Goal: Information Seeking & Learning: Find specific fact

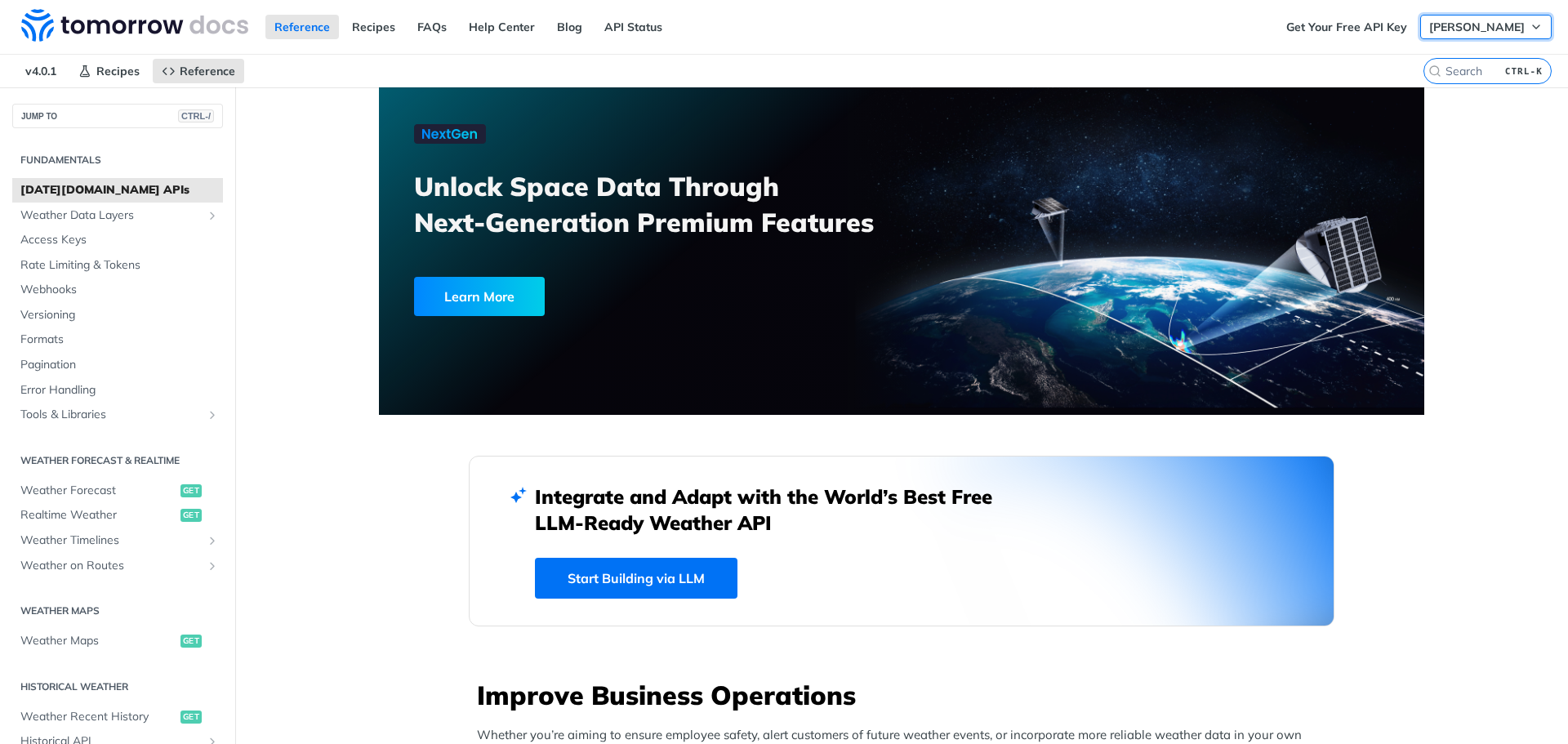
click at [1463, 26] on span "[PERSON_NAME]" at bounding box center [1477, 26] width 96 height 15
click at [642, 32] on link "API Status" at bounding box center [632, 27] width 76 height 24
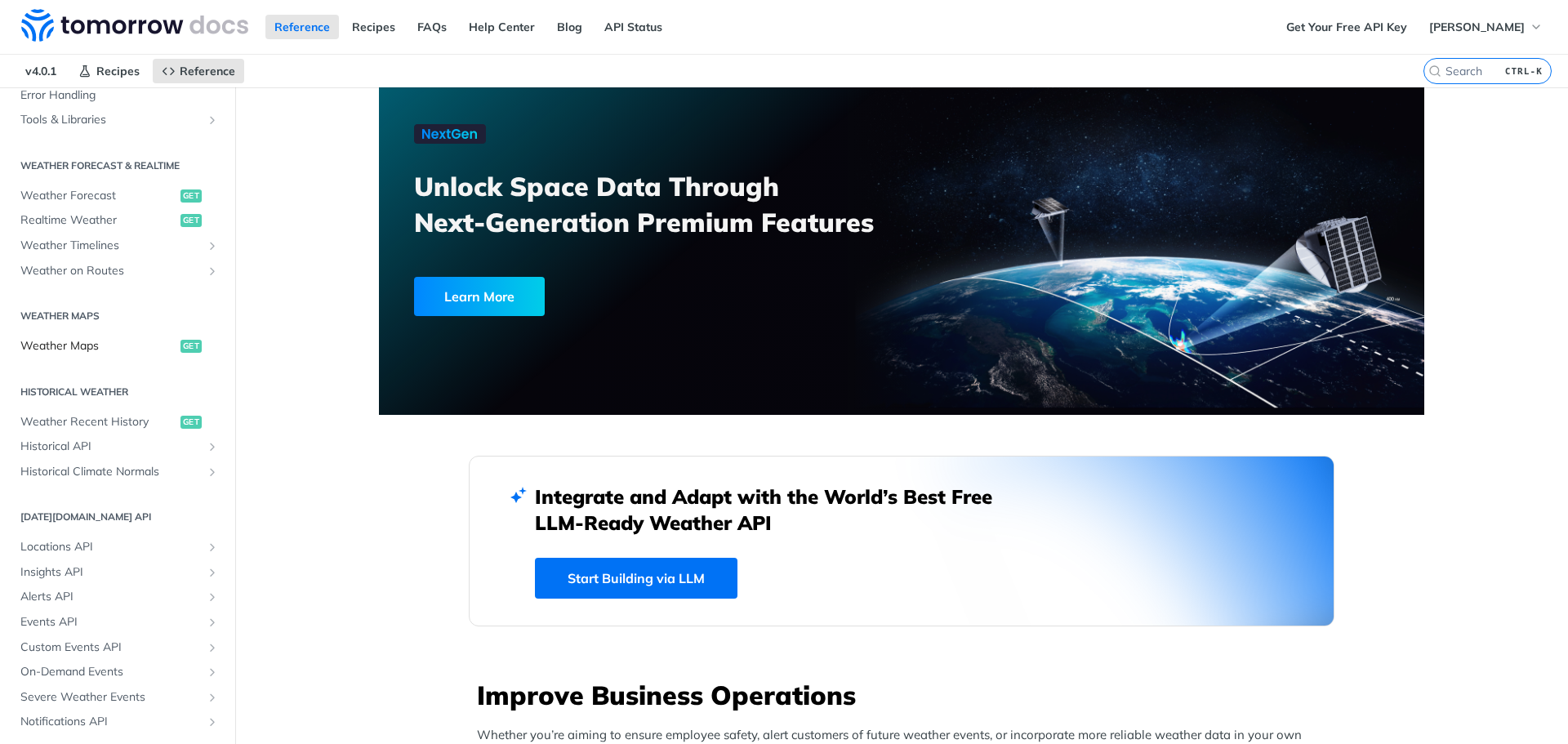
scroll to position [342, 0]
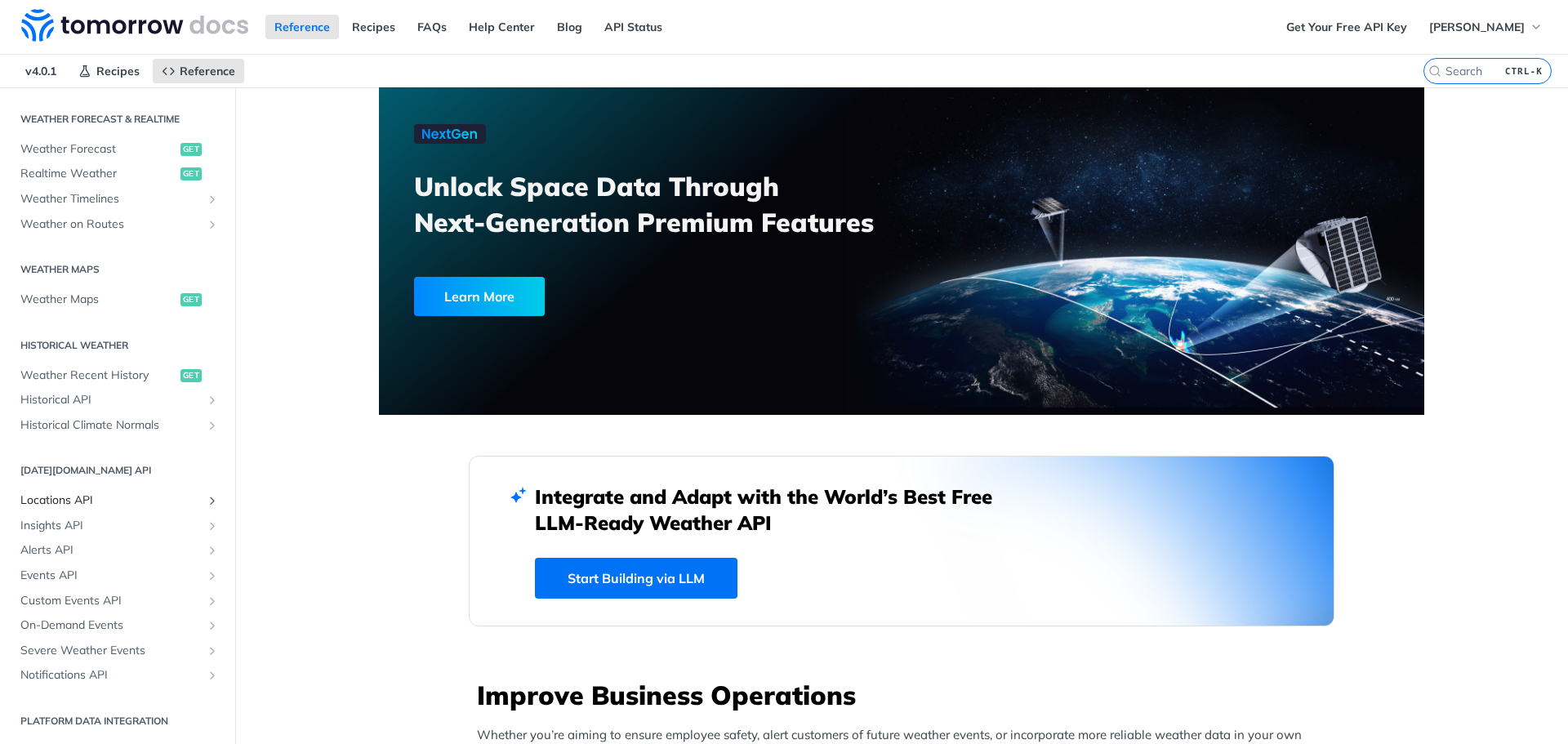
click at [110, 502] on span "Locations API" at bounding box center [111, 500] width 181 height 17
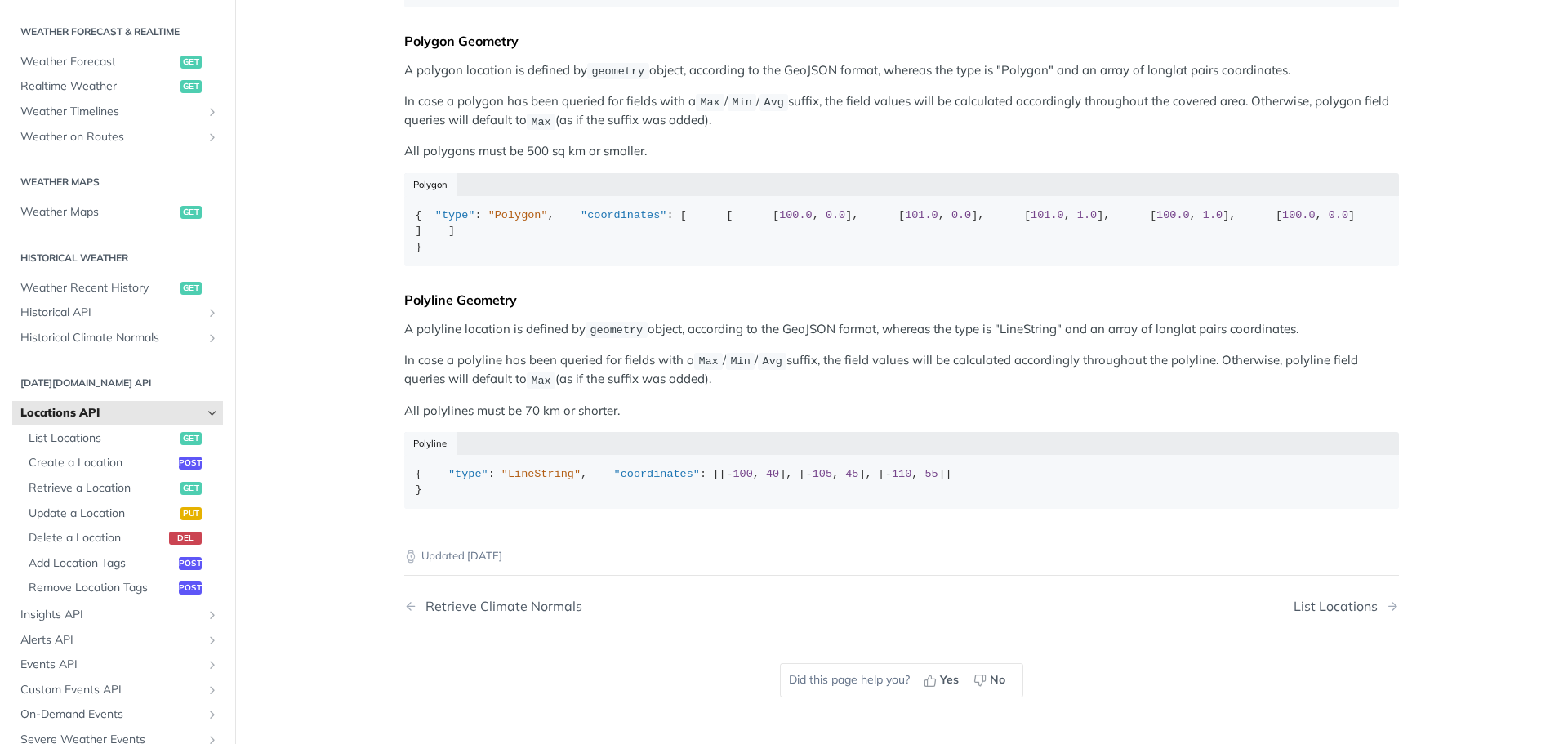
scroll to position [572, 0]
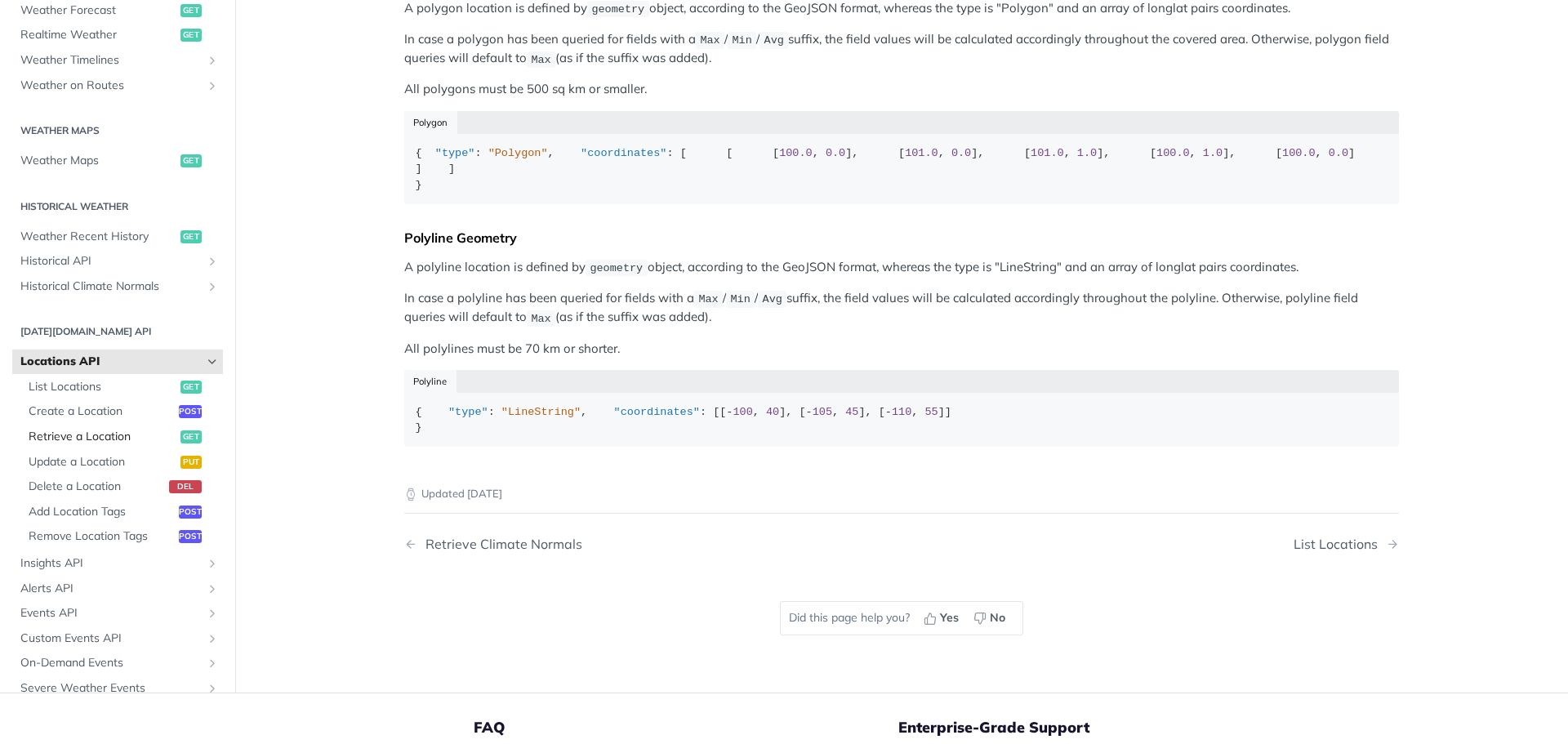
click at [72, 445] on span "Retrieve a Location" at bounding box center [103, 436] width 148 height 17
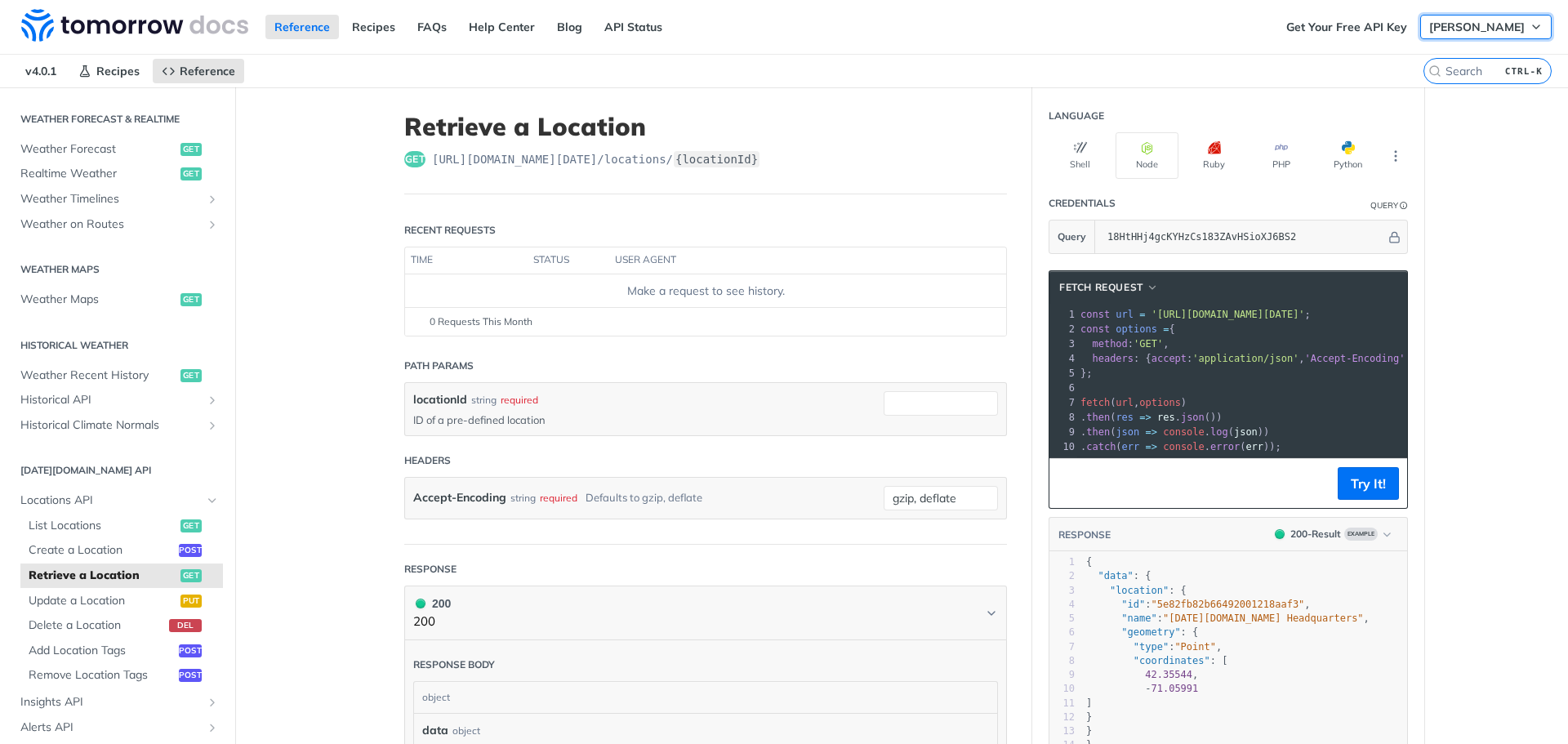
click at [1475, 22] on span "[PERSON_NAME]" at bounding box center [1477, 26] width 96 height 15
click at [1381, 19] on link "Get Your Free API Key" at bounding box center [1346, 27] width 139 height 24
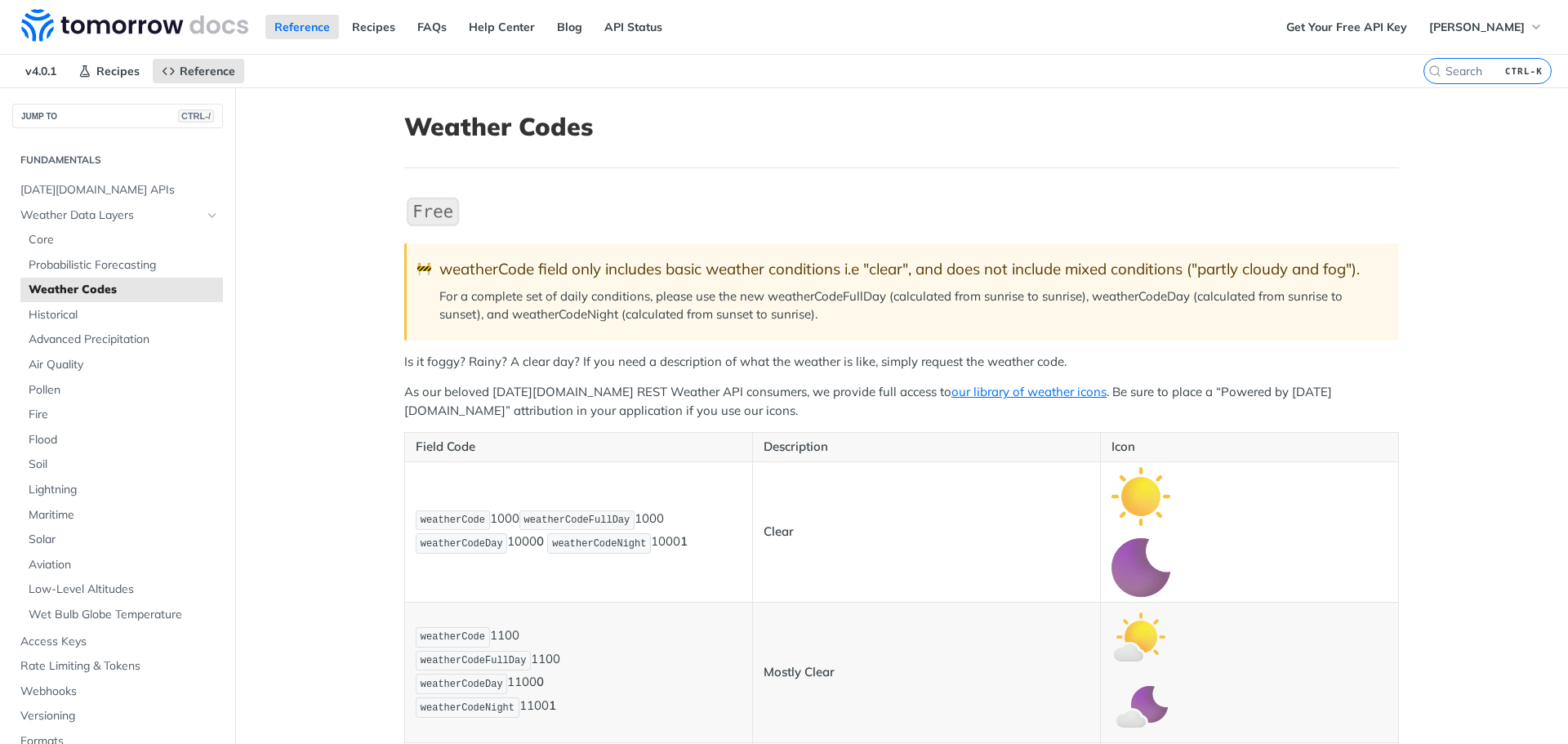
scroll to position [163, 0]
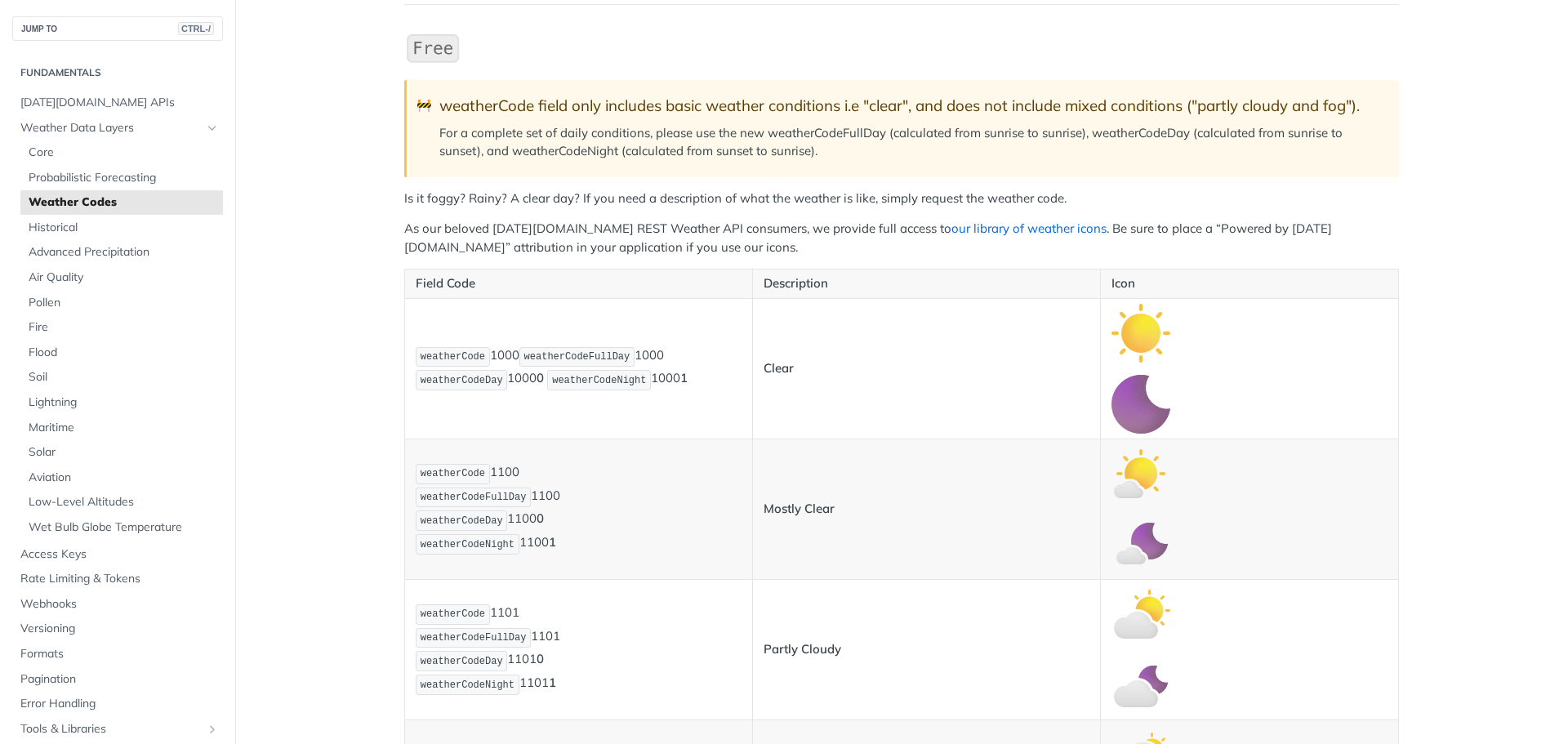
click at [973, 232] on link "our library of weather icons" at bounding box center [1029, 228] width 155 height 16
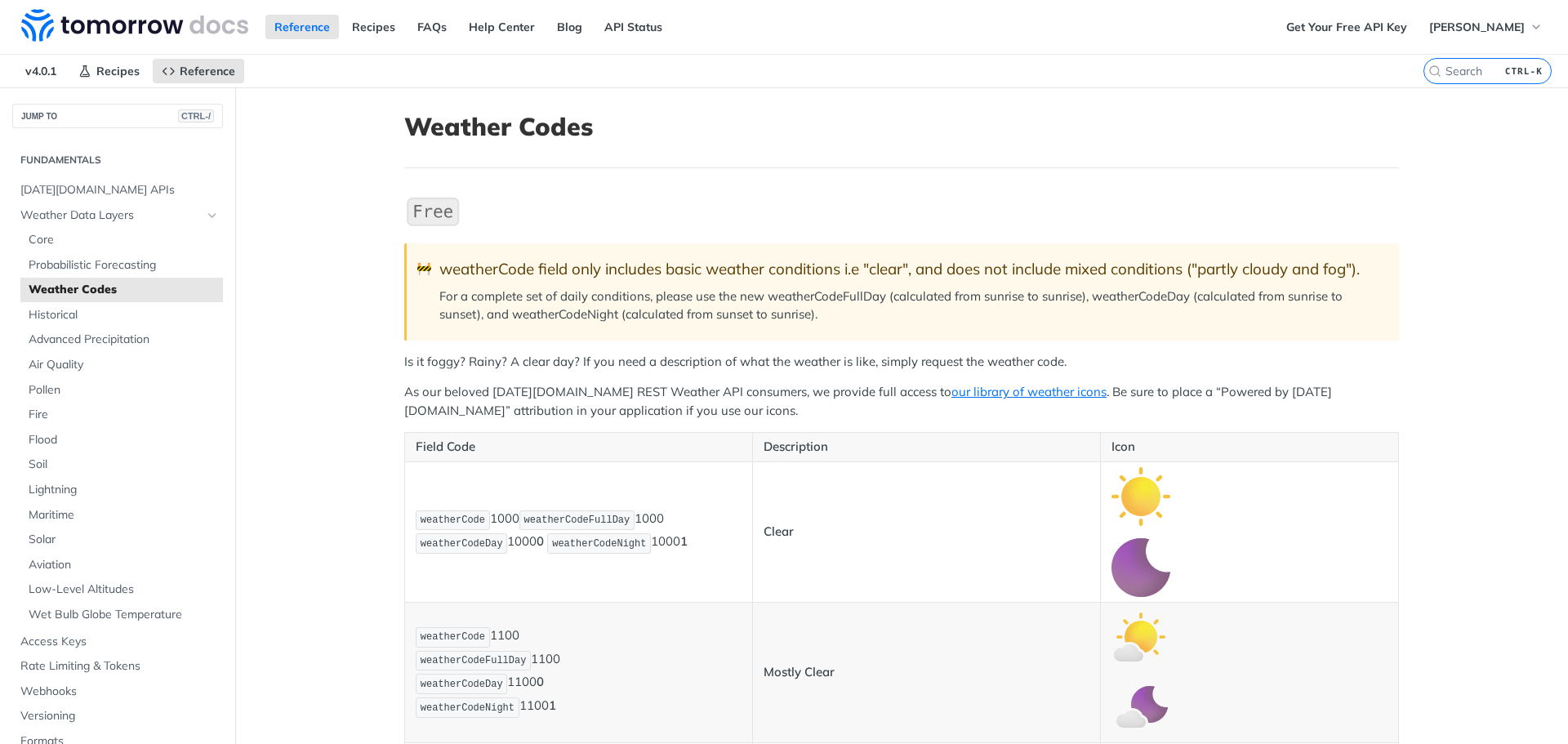
click at [1125, 368] on p "Is it foggy? Rainy? A clear day? If you need a description of what the weather …" at bounding box center [902, 362] width 995 height 19
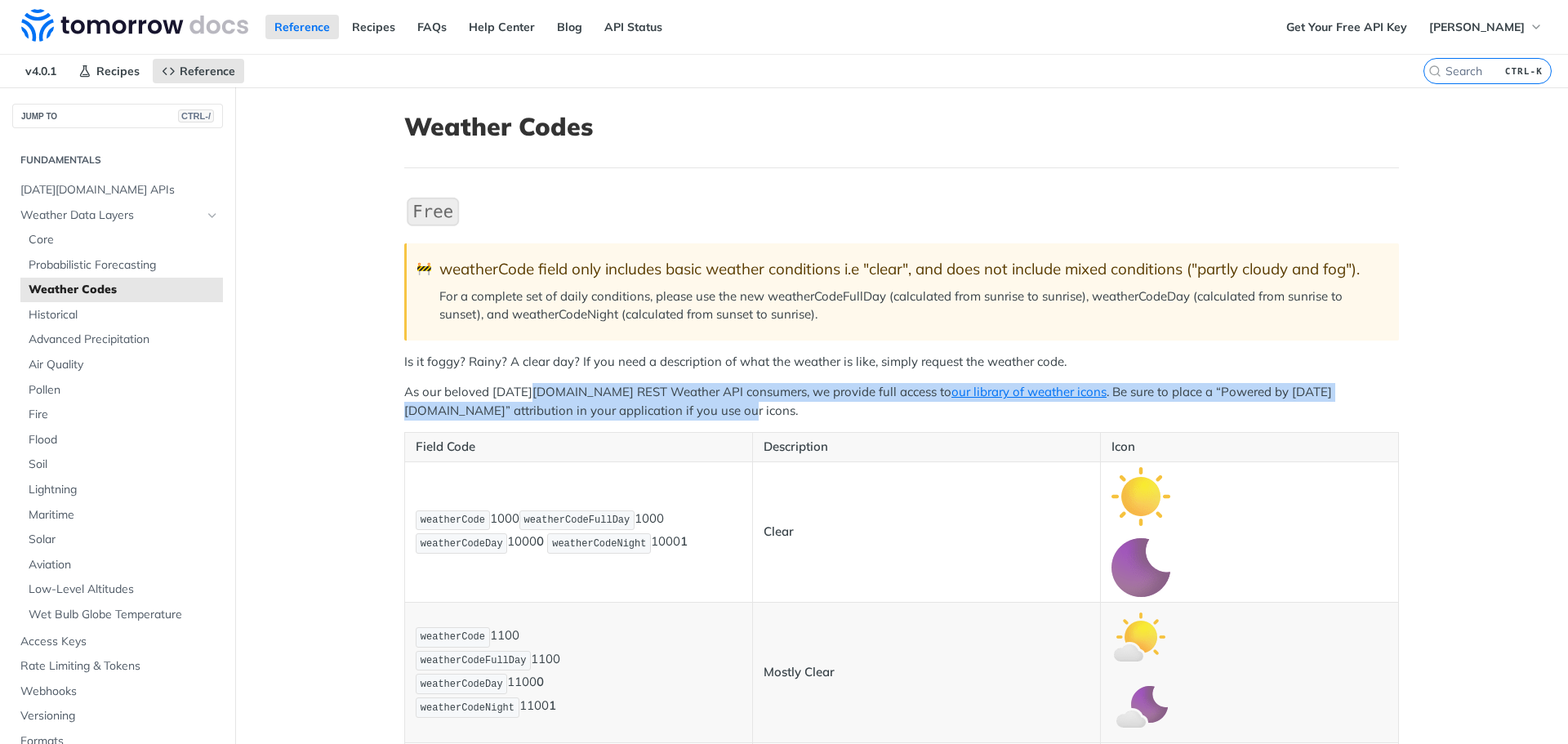
drag, startPoint x: 528, startPoint y: 389, endPoint x: 612, endPoint y: 416, distance: 88.2
click at [612, 416] on p "As our beloved Tomorrow.io REST Weather API consumers, we provide full access t…" at bounding box center [902, 402] width 995 height 37
click at [617, 416] on p "As our beloved Tomorrow.io REST Weather API consumers, we provide full access t…" at bounding box center [902, 402] width 995 height 37
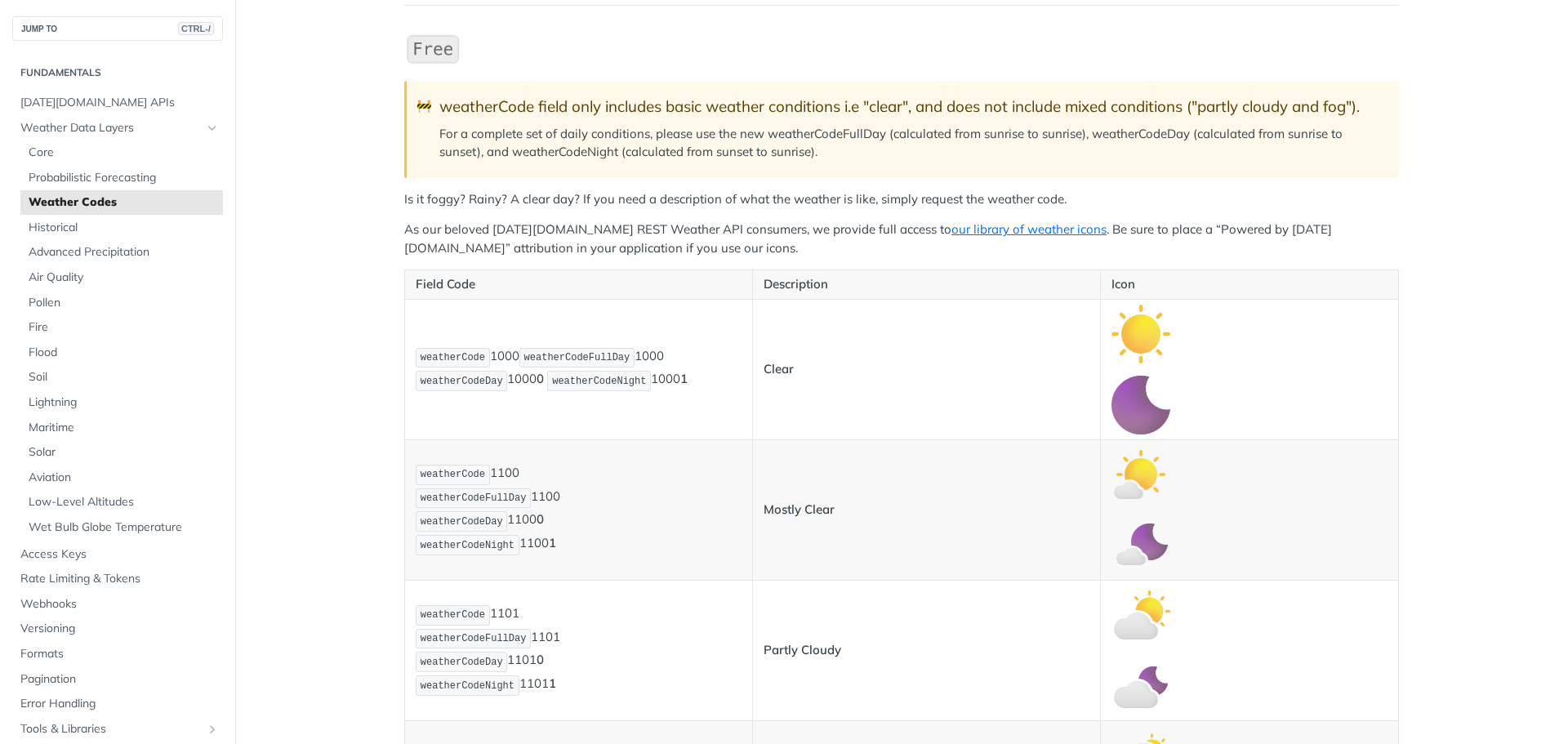
scroll to position [163, 0]
click at [997, 231] on link "our library of weather icons" at bounding box center [1029, 228] width 155 height 16
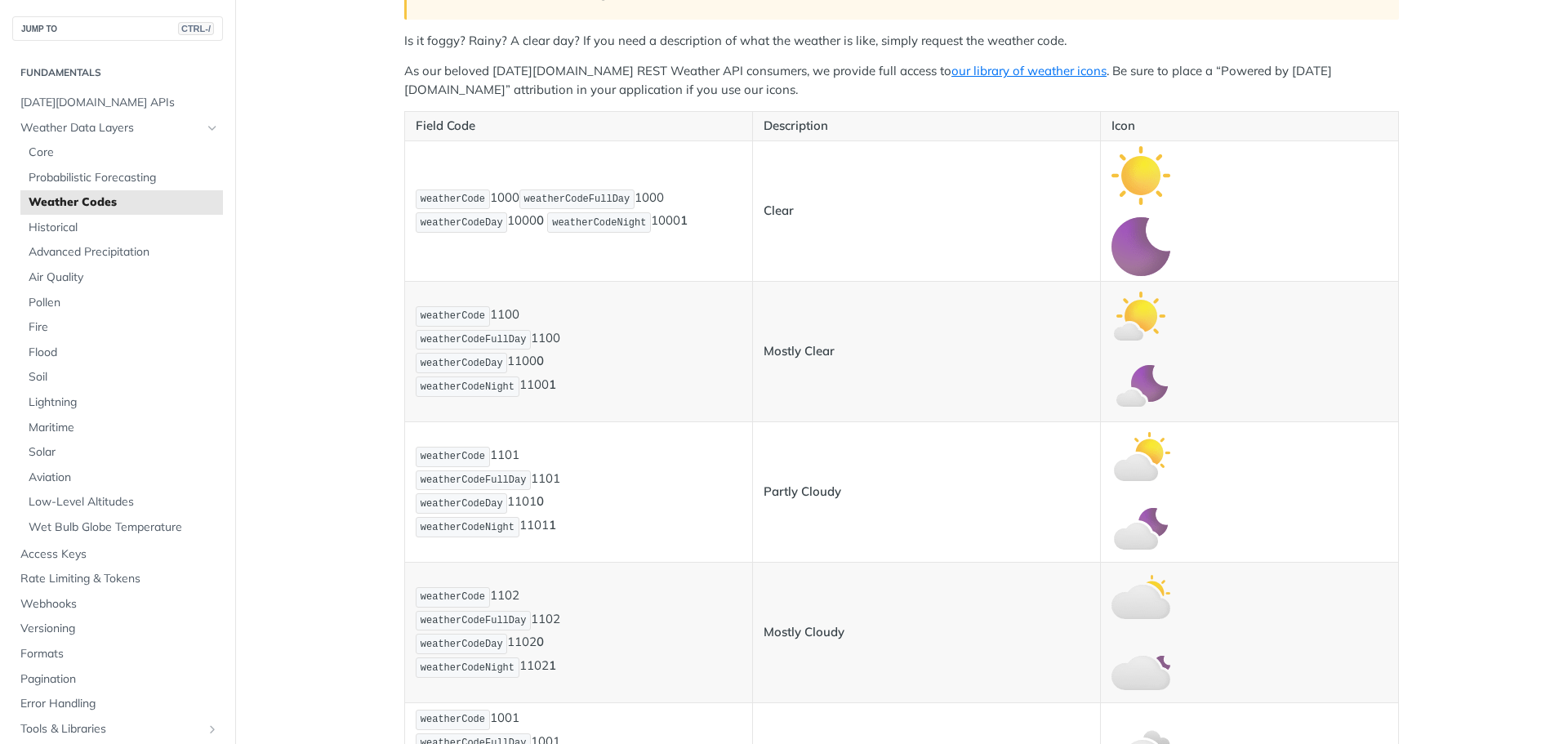
scroll to position [327, 0]
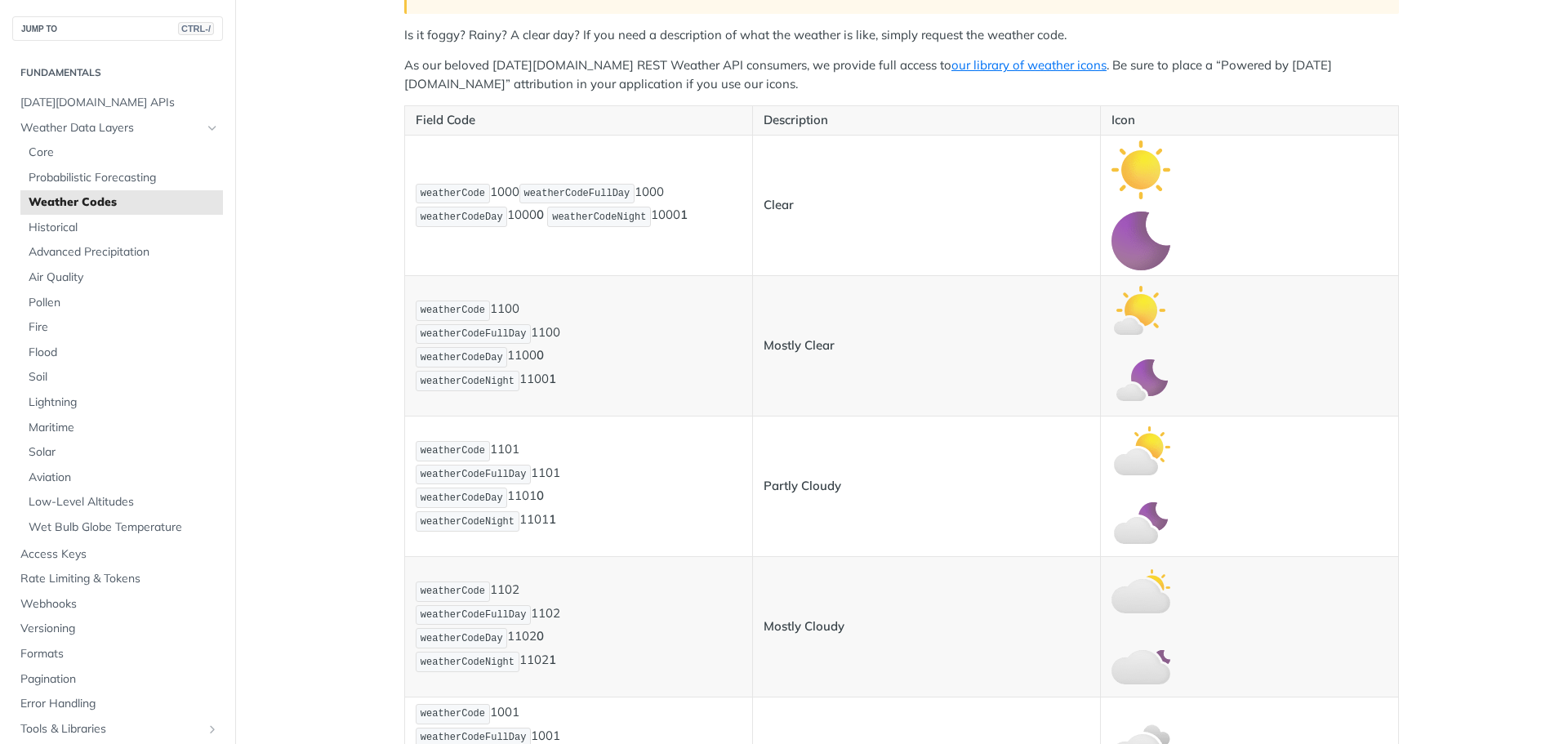
click at [835, 230] on td "Clear" at bounding box center [925, 205] width 348 height 140
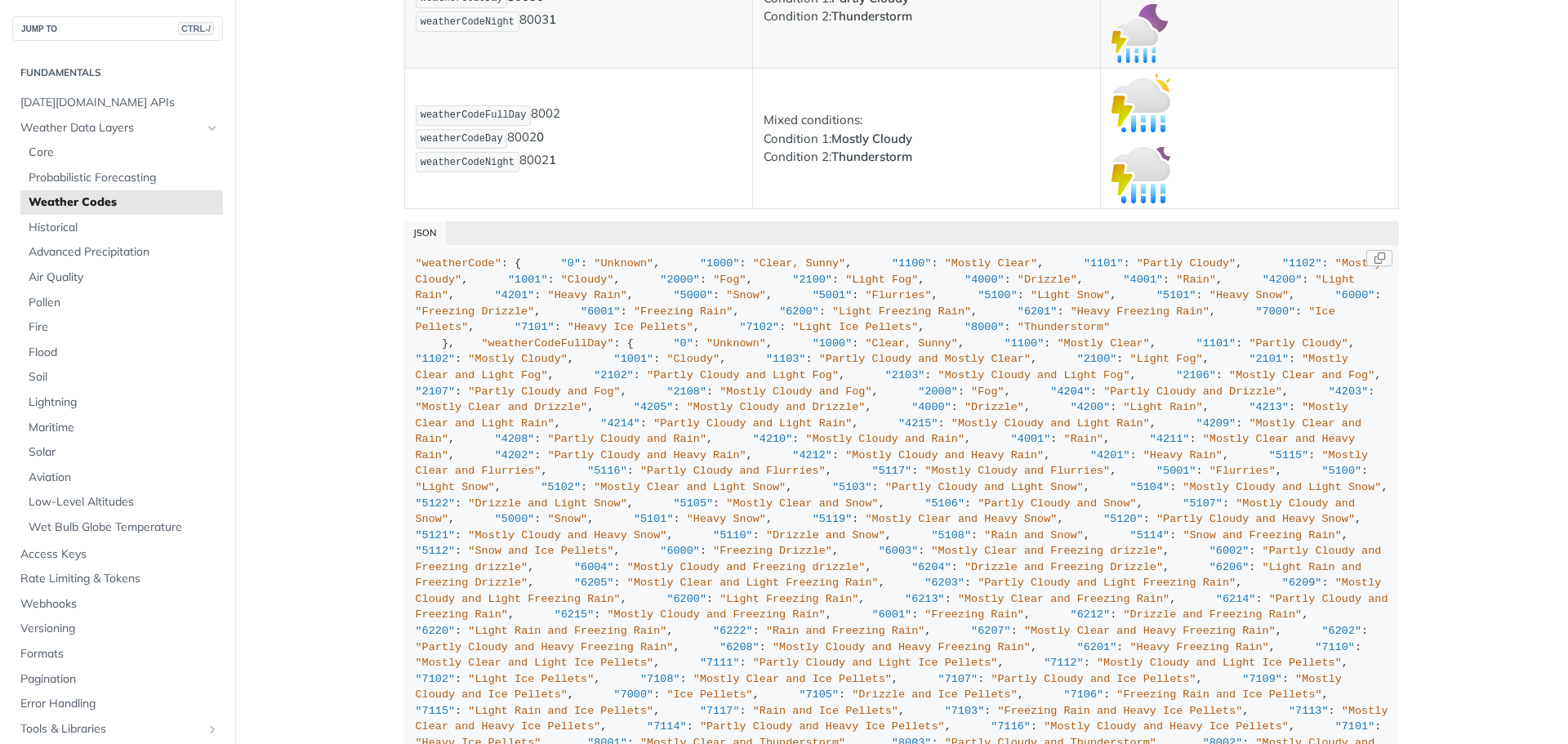
scroll to position [11719, 0]
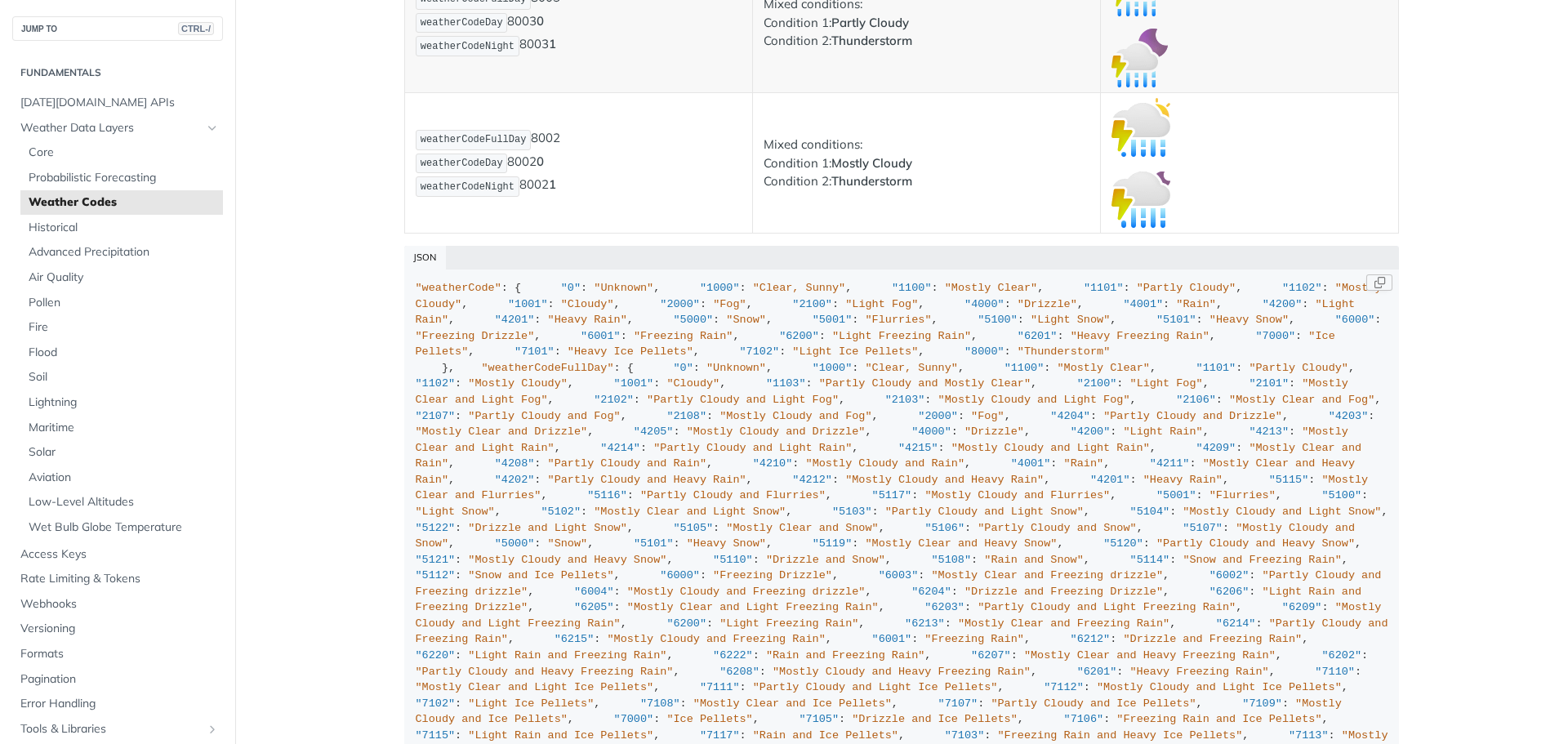
click at [408, 284] on code ""weatherCode" : { "0" : "Unknown" , "1000" : "Clear, Sunny" , "1100" : "Mostly …" at bounding box center [902, 604] width 995 height 670
click at [1371, 284] on button "Copy Code" at bounding box center [1379, 282] width 26 height 17
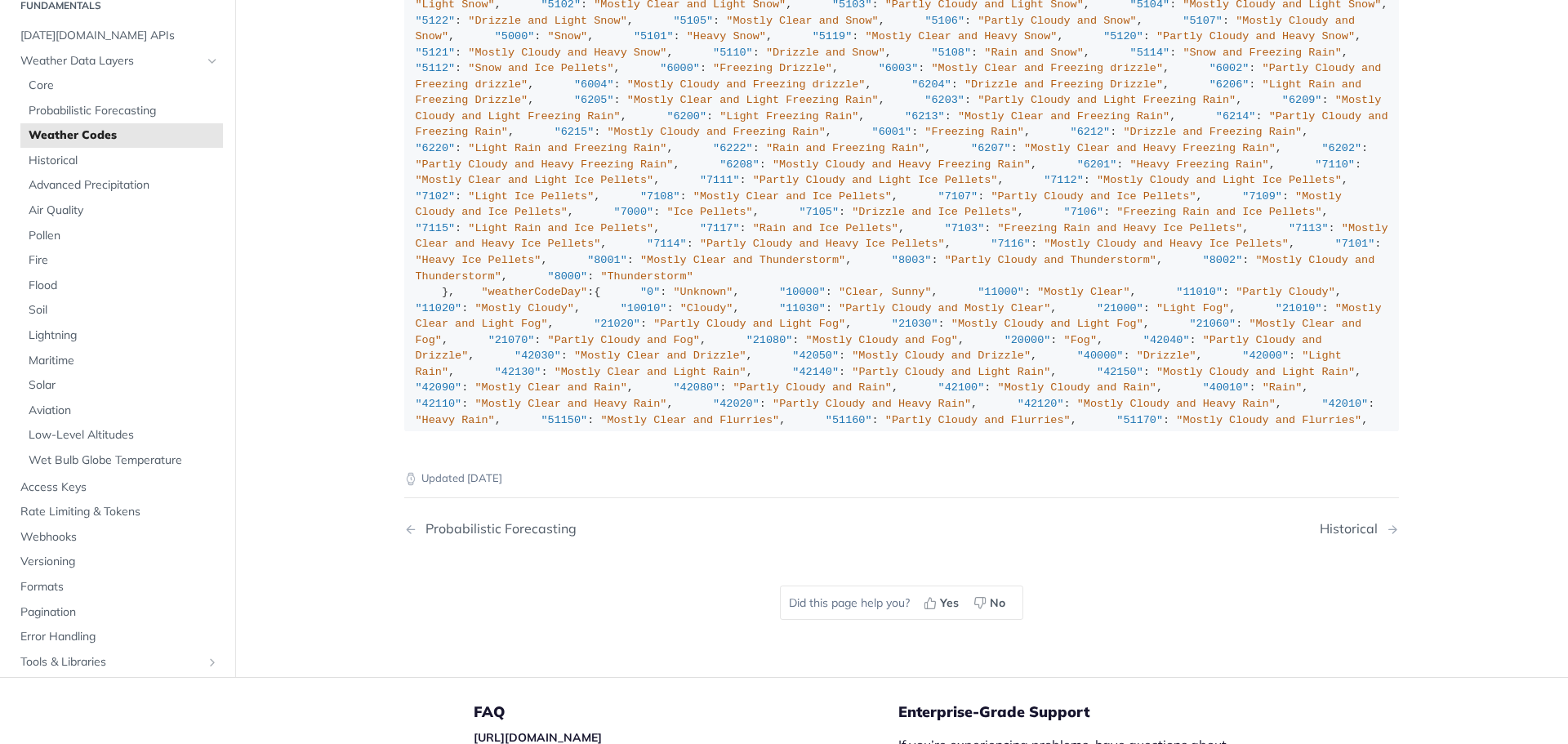
scroll to position [12454, 0]
